Goal: Task Accomplishment & Management: Manage account settings

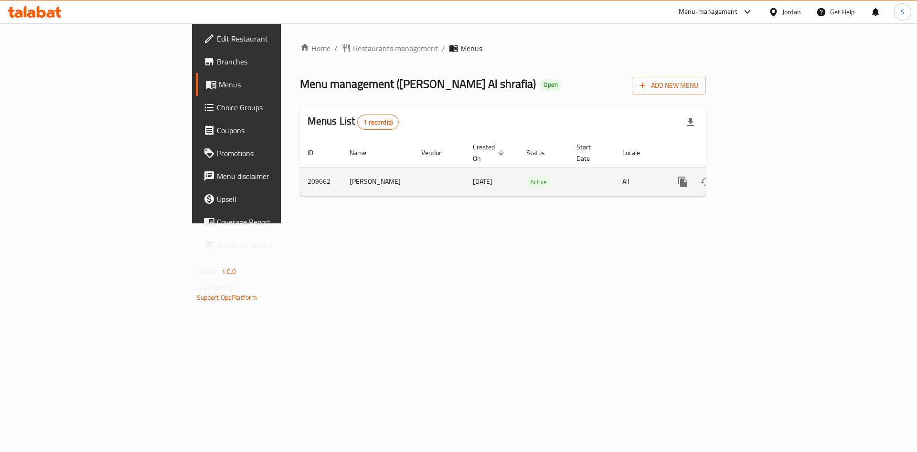
click at [763, 170] on link "enhanced table" at bounding box center [751, 181] width 23 height 23
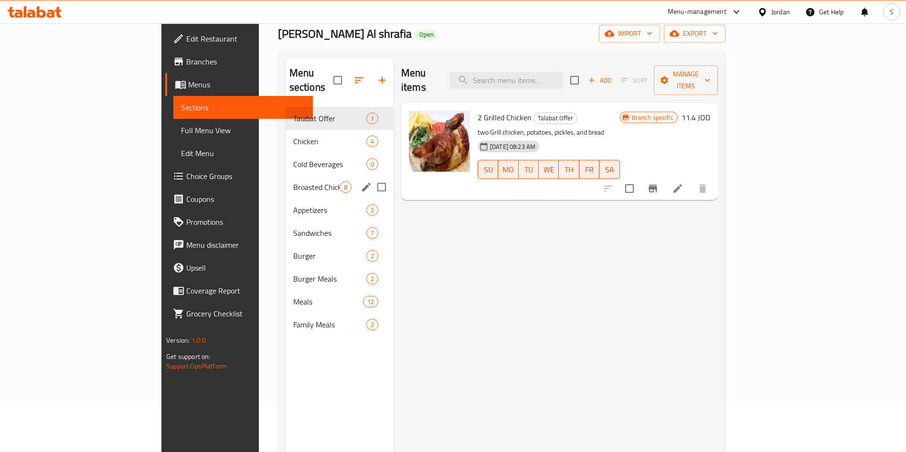
scroll to position [72, 0]
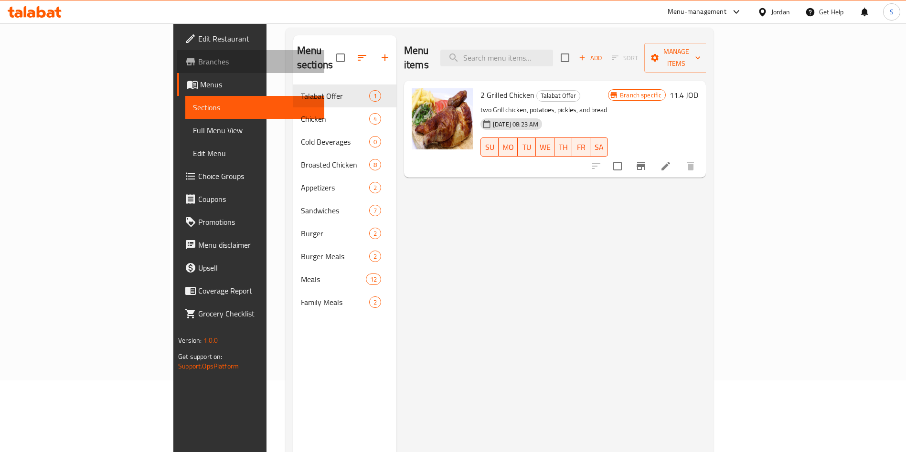
click at [198, 58] on span "Branches" at bounding box center [257, 61] width 119 height 11
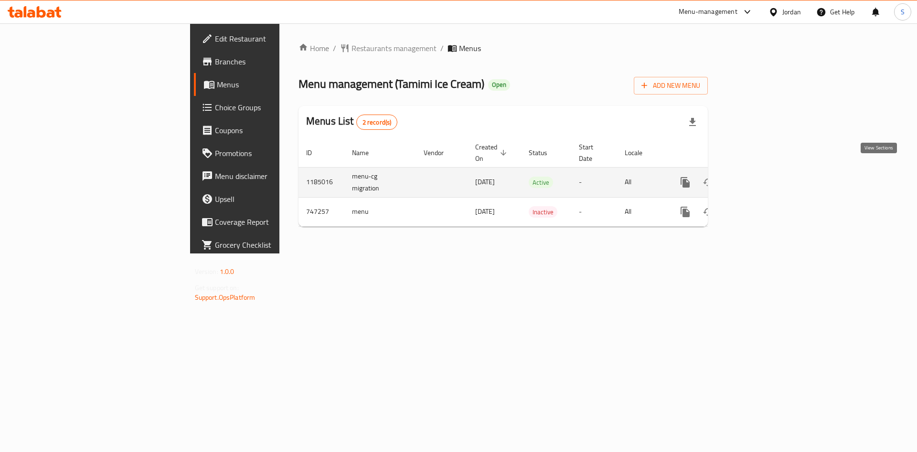
click at [760, 177] on icon "enhanced table" at bounding box center [753, 182] width 11 height 11
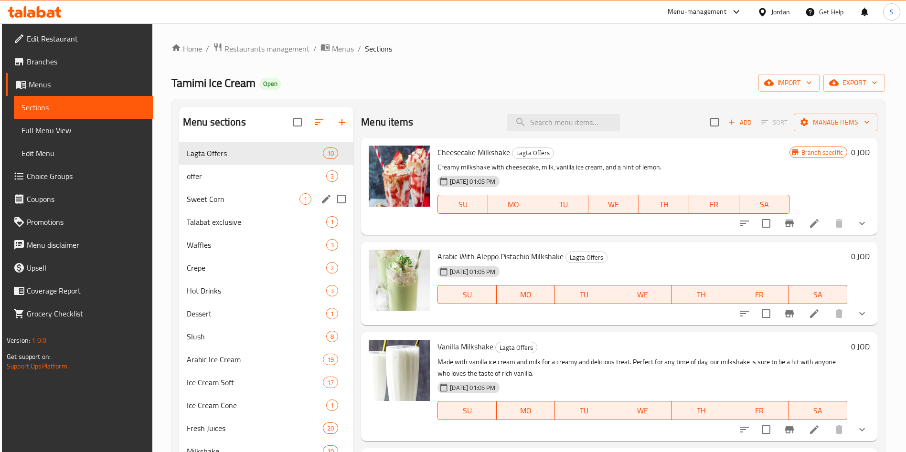
scroll to position [72, 0]
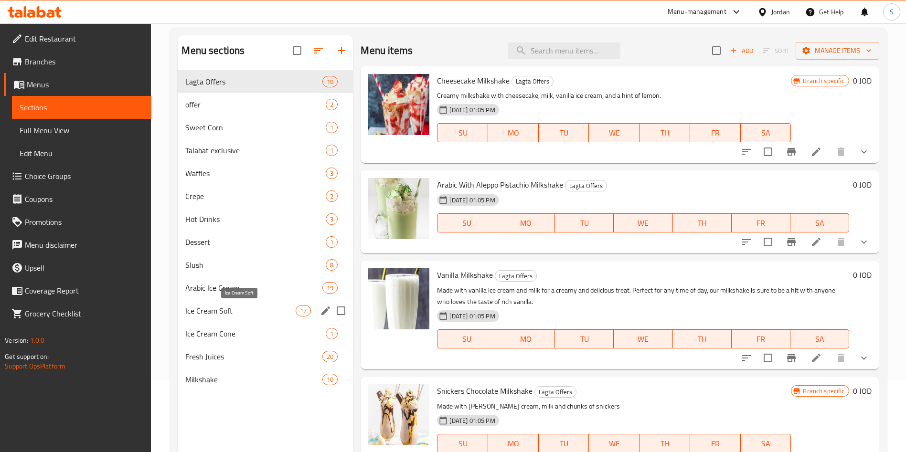
click at [249, 315] on span "Ice Cream Soft" at bounding box center [240, 310] width 110 height 11
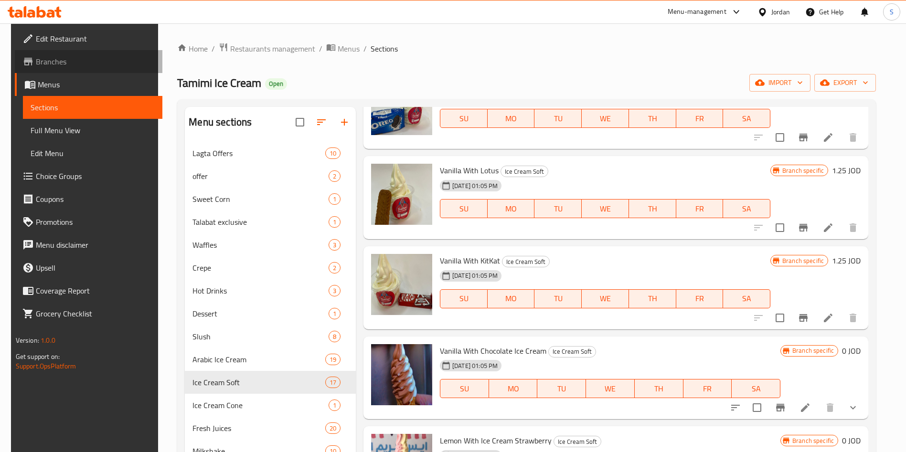
click at [22, 56] on icon at bounding box center [27, 61] width 11 height 11
